Goal: Check status

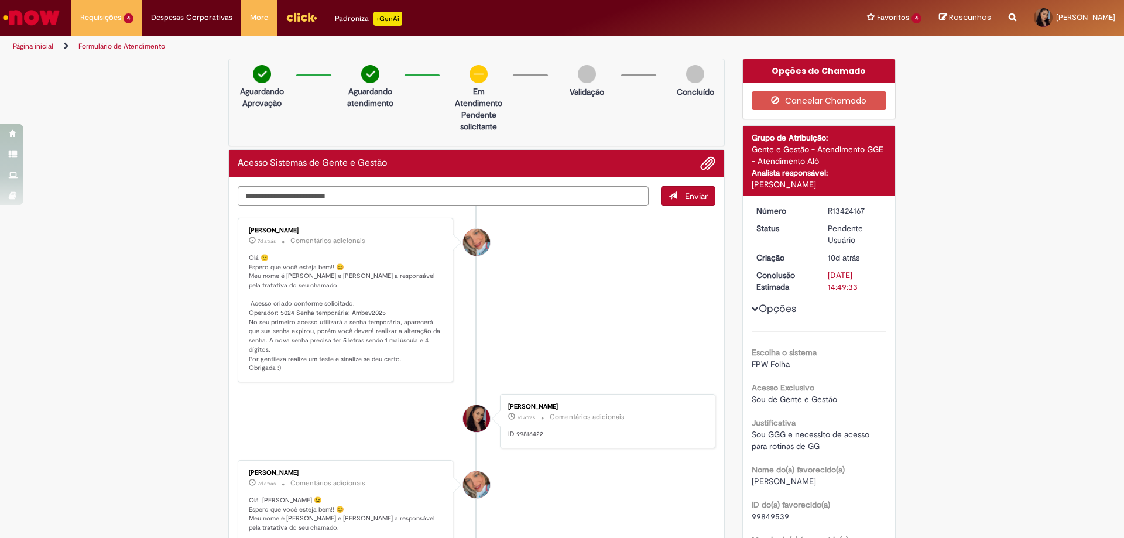
drag, startPoint x: 716, startPoint y: 270, endPoint x: 727, endPoint y: 260, distance: 14.9
click at [424, 193] on textarea "Digite sua mensagem aqui..." at bounding box center [443, 196] width 411 height 20
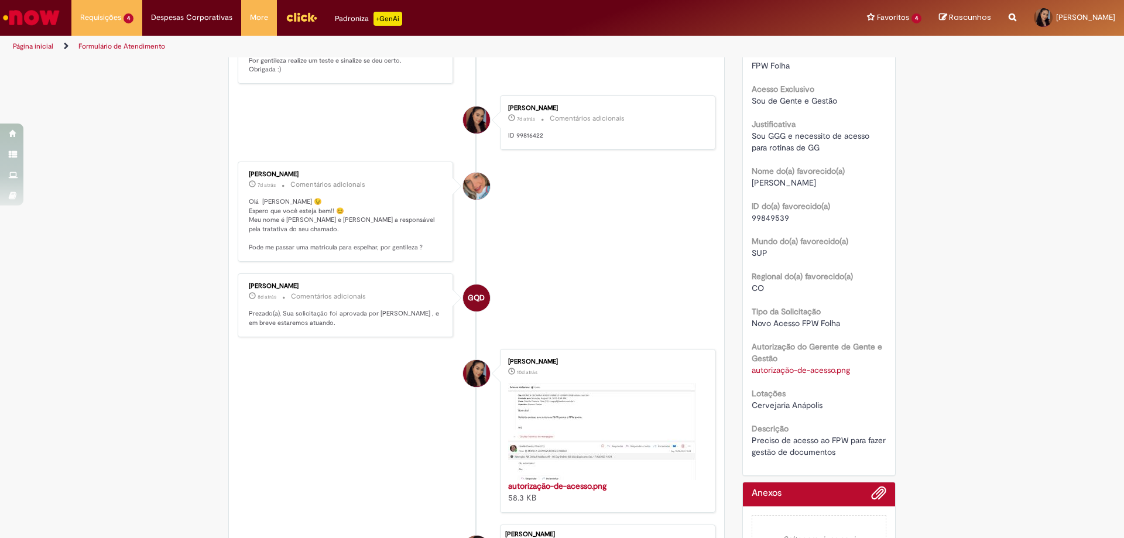
scroll to position [474, 0]
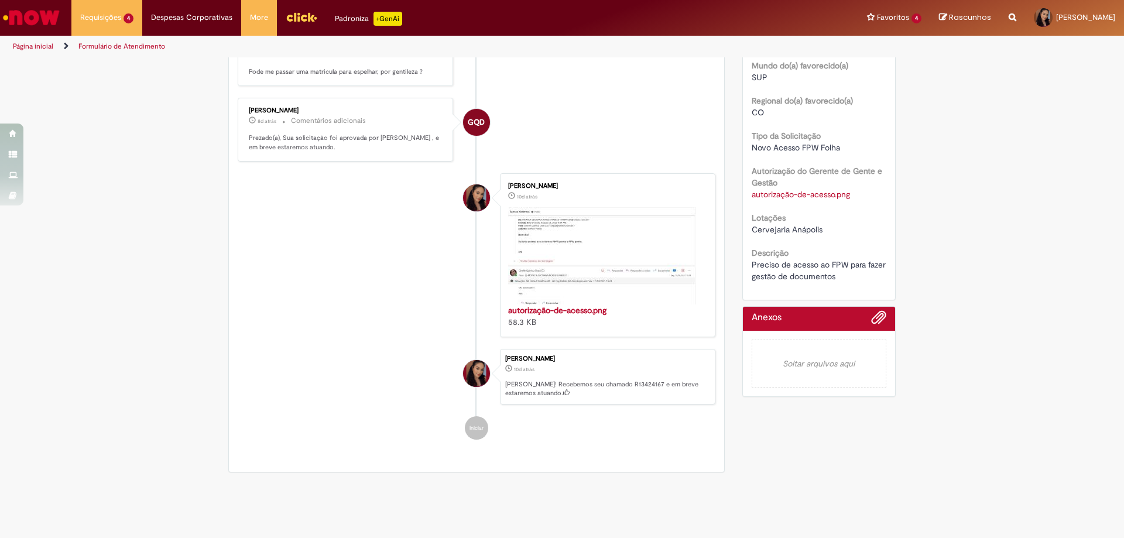
click at [844, 366] on em "Soltar arquivos aqui" at bounding box center [819, 364] width 135 height 48
click at [834, 363] on em "Soltar arquivos aqui" at bounding box center [819, 364] width 135 height 48
click at [873, 316] on span "Adicionar anexos" at bounding box center [879, 318] width 14 height 14
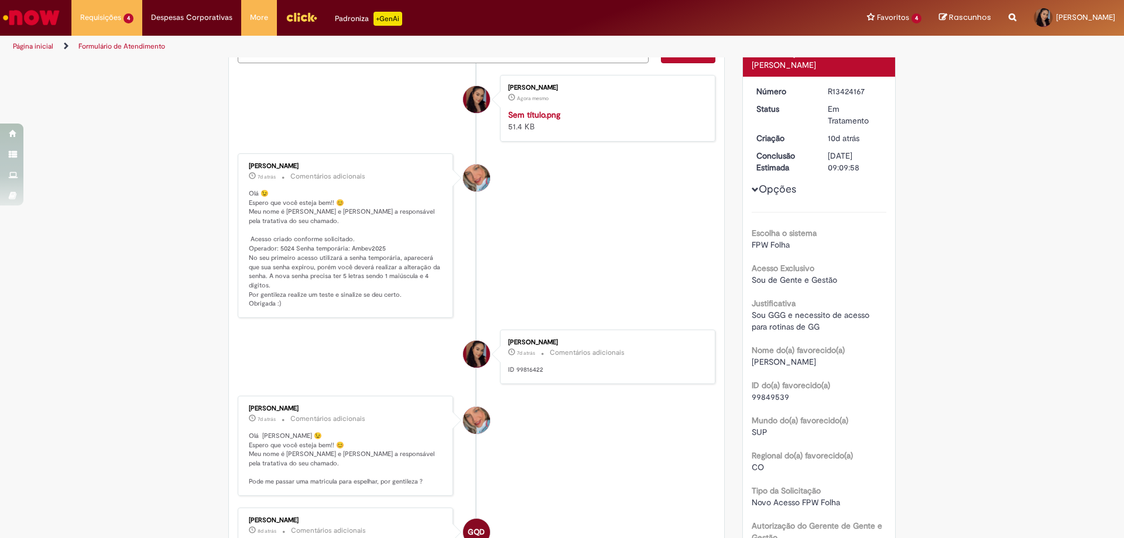
scroll to position [0, 0]
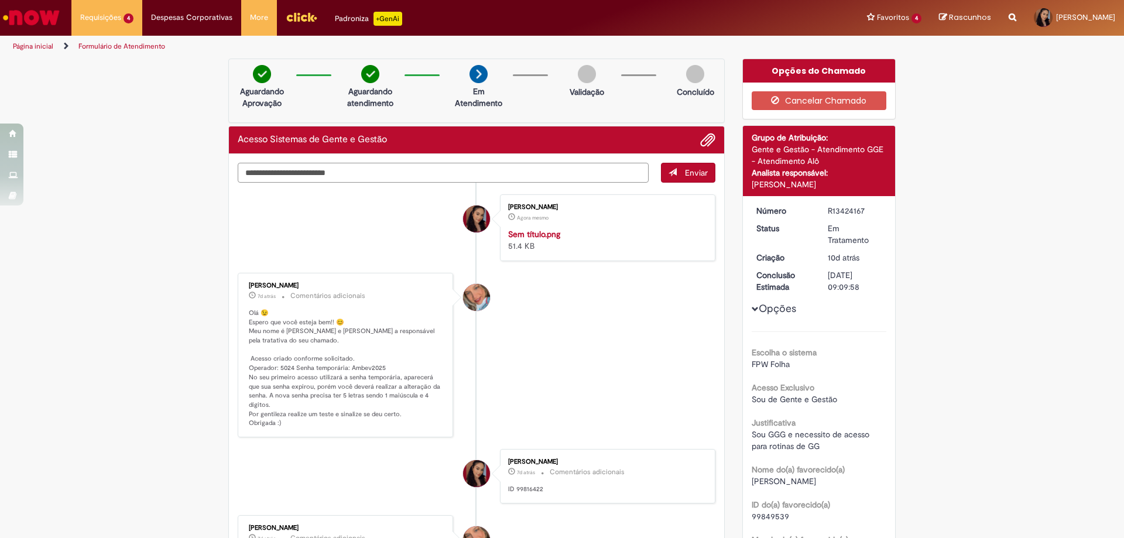
click at [355, 177] on textarea "Digite sua mensagem aqui..." at bounding box center [443, 173] width 411 height 20
type textarea "**********"
click at [685, 170] on span "Enviar" at bounding box center [696, 172] width 23 height 11
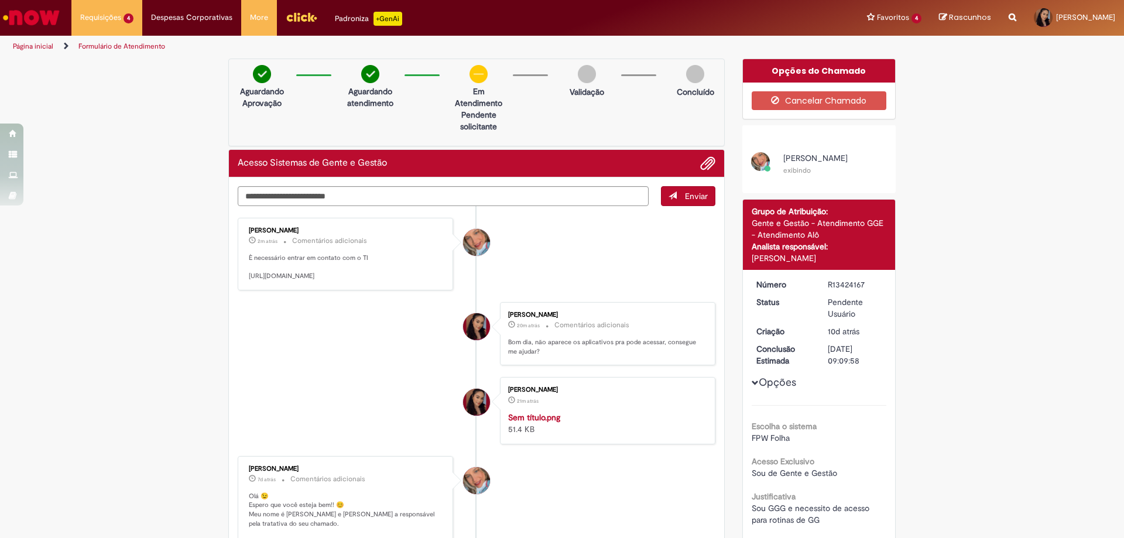
drag, startPoint x: 427, startPoint y: 284, endPoint x: 244, endPoint y: 273, distance: 184.1
click at [244, 273] on div "[PERSON_NAME] 2m atrás 2 minutos atrás Comentários adicionais È necessário entr…" at bounding box center [345, 254] width 208 height 66
copy p "[URL][DOMAIN_NAME]"
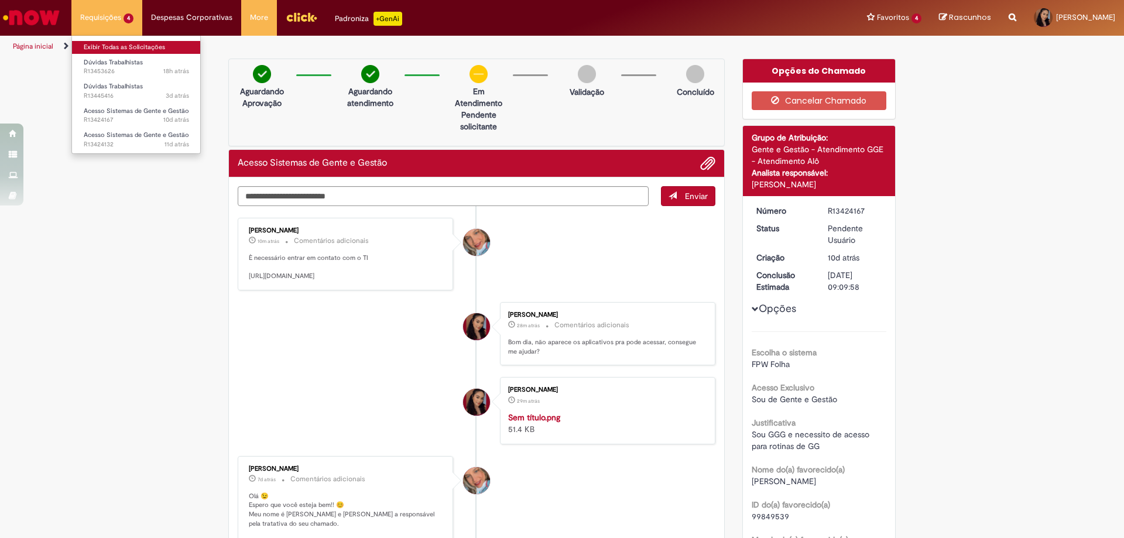
click at [127, 43] on link "Exibir Todas as Solicitações" at bounding box center [136, 47] width 129 height 13
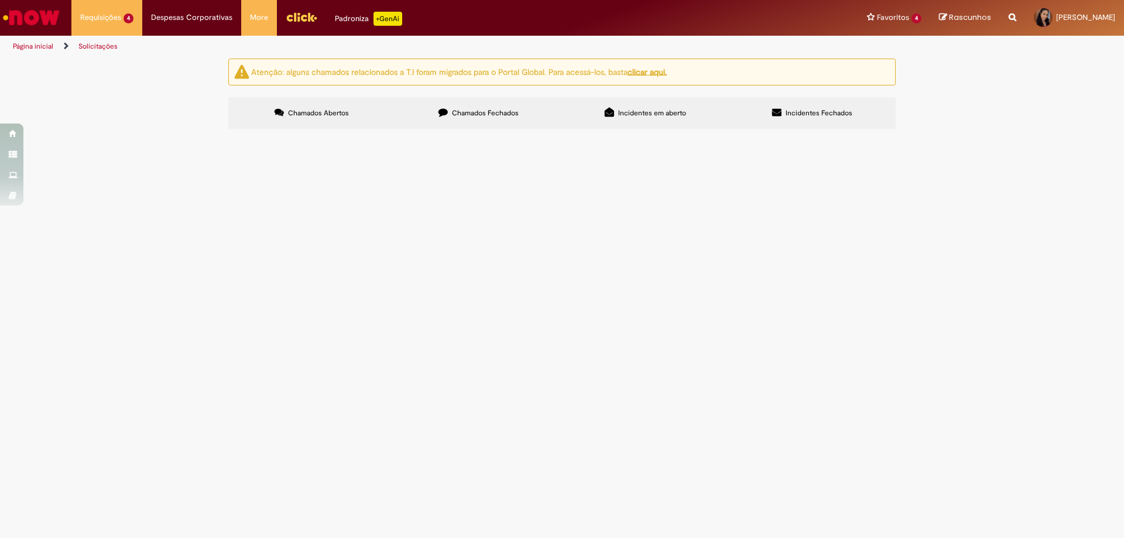
click at [0, 0] on span "R13453626" at bounding box center [0, 0] width 0 height 0
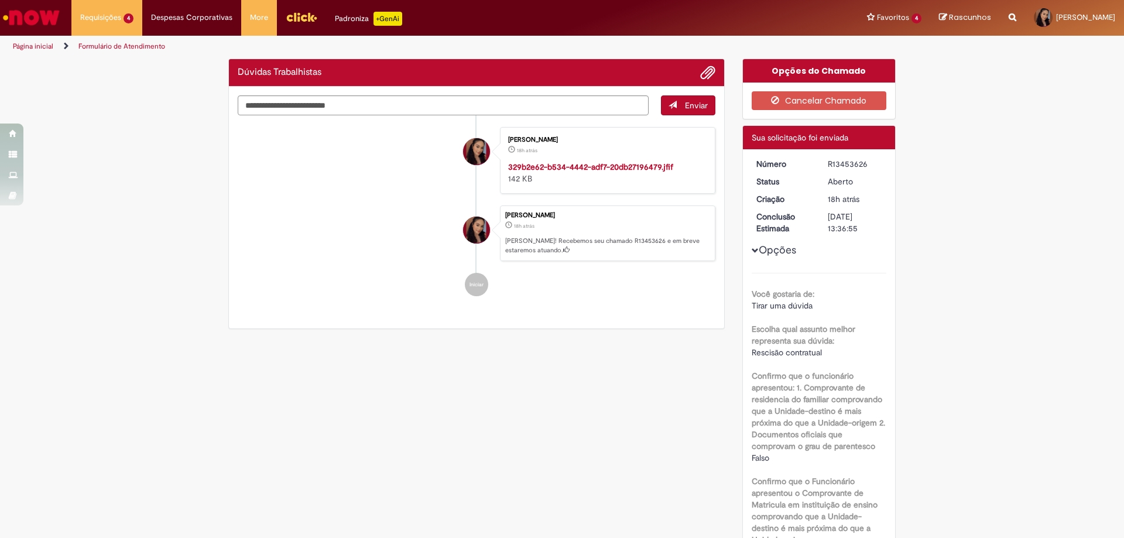
click at [263, 194] on li "[PERSON_NAME] 18h atrás 18 horas atrás 329b2e62-b534-4442-adf7-20db27196479.jfi…" at bounding box center [477, 160] width 478 height 67
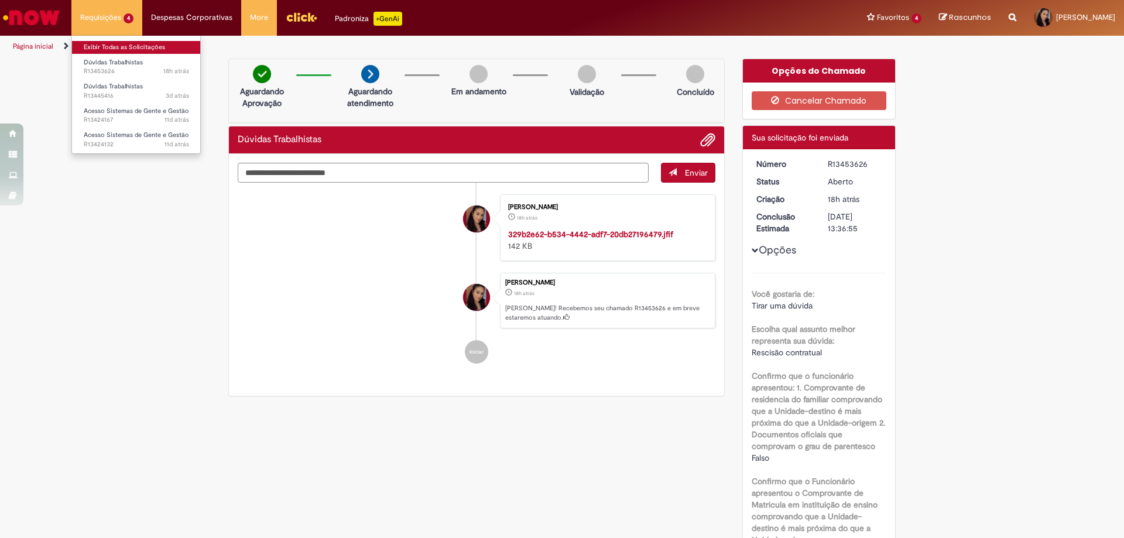
click at [124, 46] on link "Exibir Todas as Solicitações" at bounding box center [136, 47] width 129 height 13
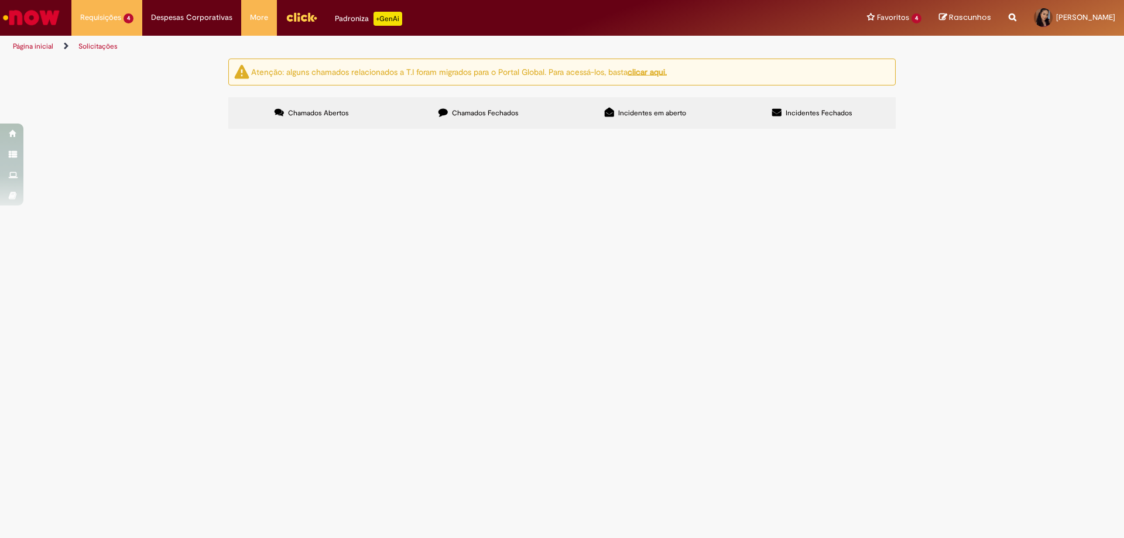
click at [0, 0] on span "Dúvidas Trabalhistas" at bounding box center [0, 0] width 0 height 0
drag, startPoint x: 272, startPoint y: 239, endPoint x: 262, endPoint y: 240, distance: 9.4
click at [0, 0] on td "R13445416" at bounding box center [0, 0] width 0 height 0
click at [0, 0] on span "R13445416" at bounding box center [0, 0] width 0 height 0
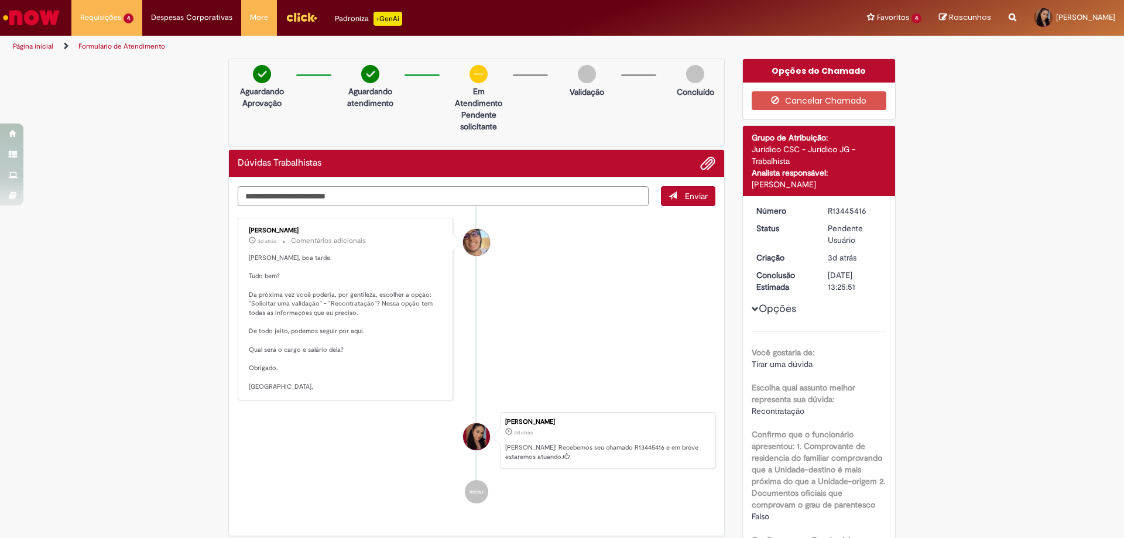
click at [343, 328] on p "[PERSON_NAME], boa tarde. Tudo bem? Da próxima vez você poderia, por gentileza,…" at bounding box center [346, 323] width 195 height 138
